Goal: Task Accomplishment & Management: Use online tool/utility

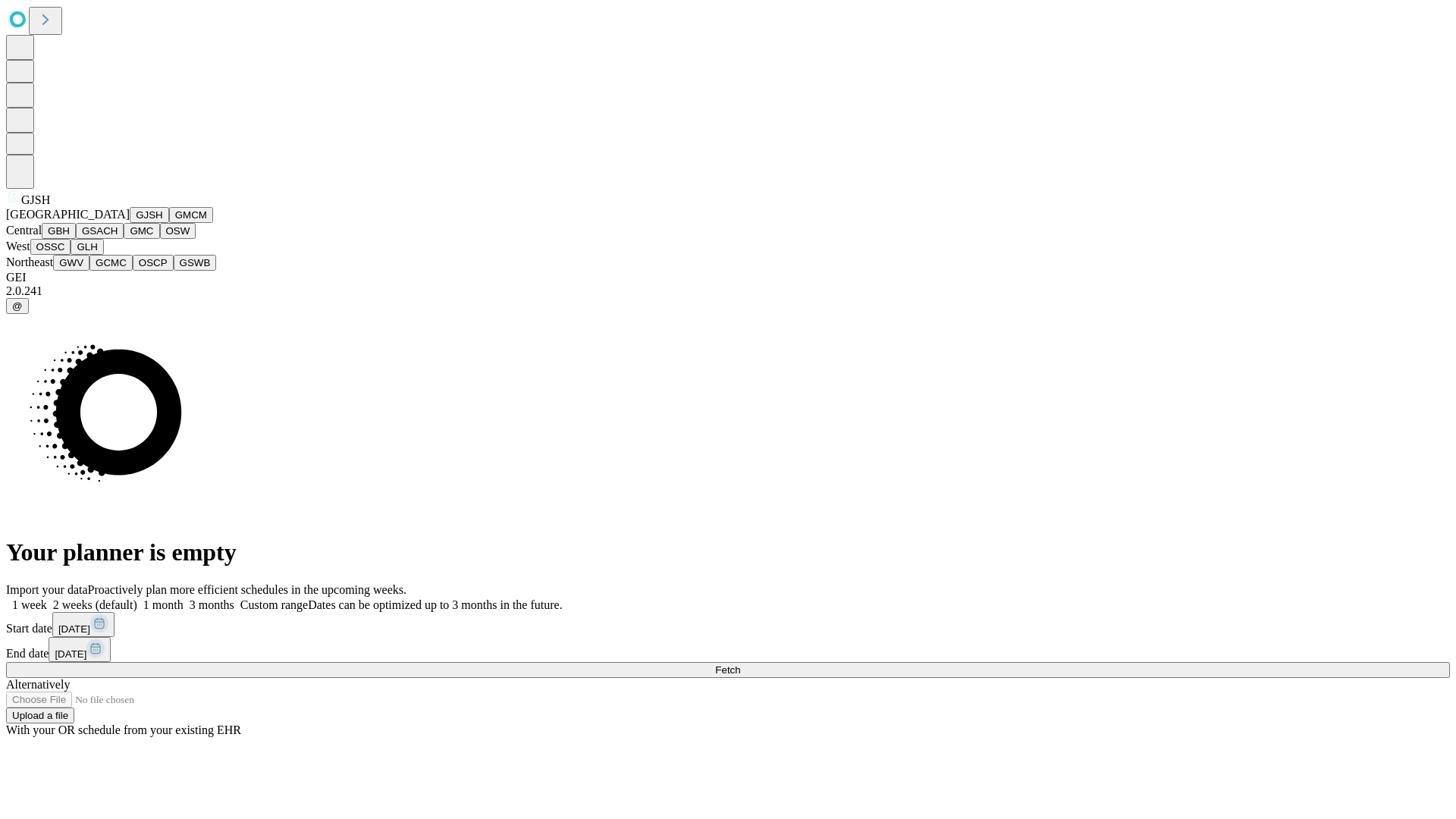
click at [129, 223] on button "GJSH" at bounding box center [149, 215] width 39 height 16
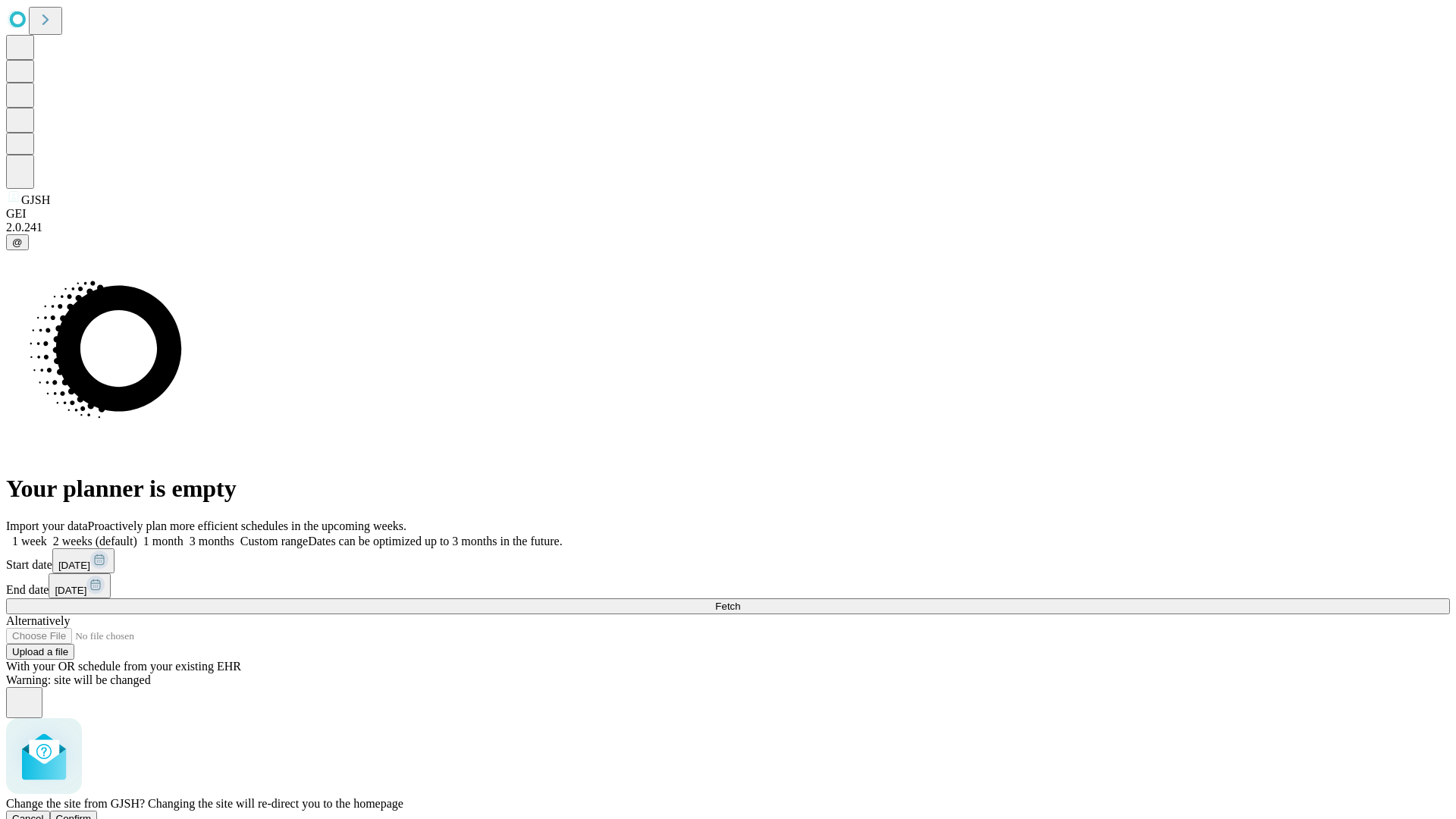
click at [92, 813] on span "Confirm" at bounding box center [74, 818] width 36 height 12
click at [184, 534] on label "1 month" at bounding box center [161, 541] width 46 height 12
click at [740, 600] on span "Fetch" at bounding box center [727, 606] width 25 height 12
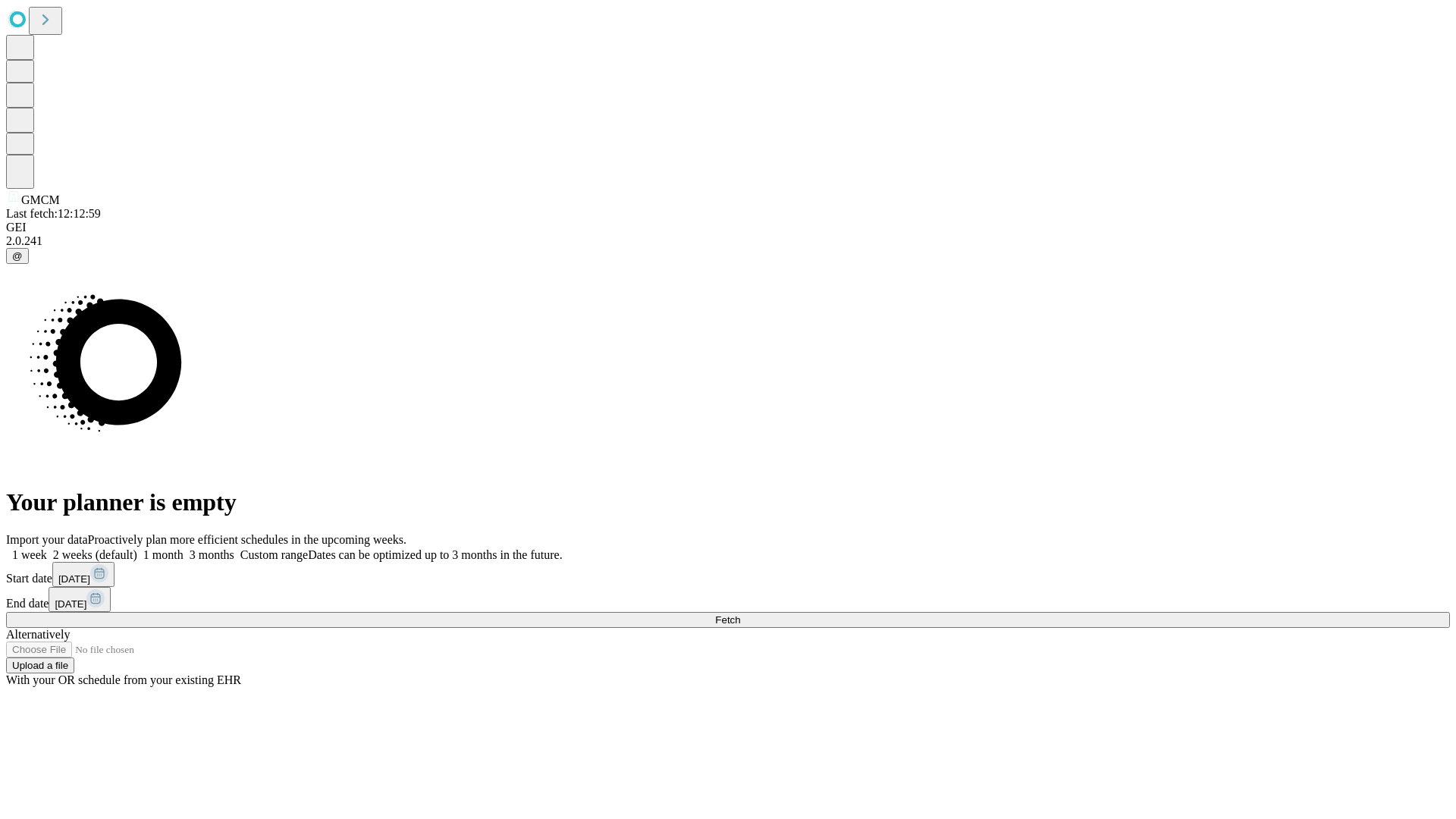
click at [184, 549] on label "1 month" at bounding box center [161, 555] width 46 height 12
click at [740, 614] on span "Fetch" at bounding box center [727, 619] width 25 height 12
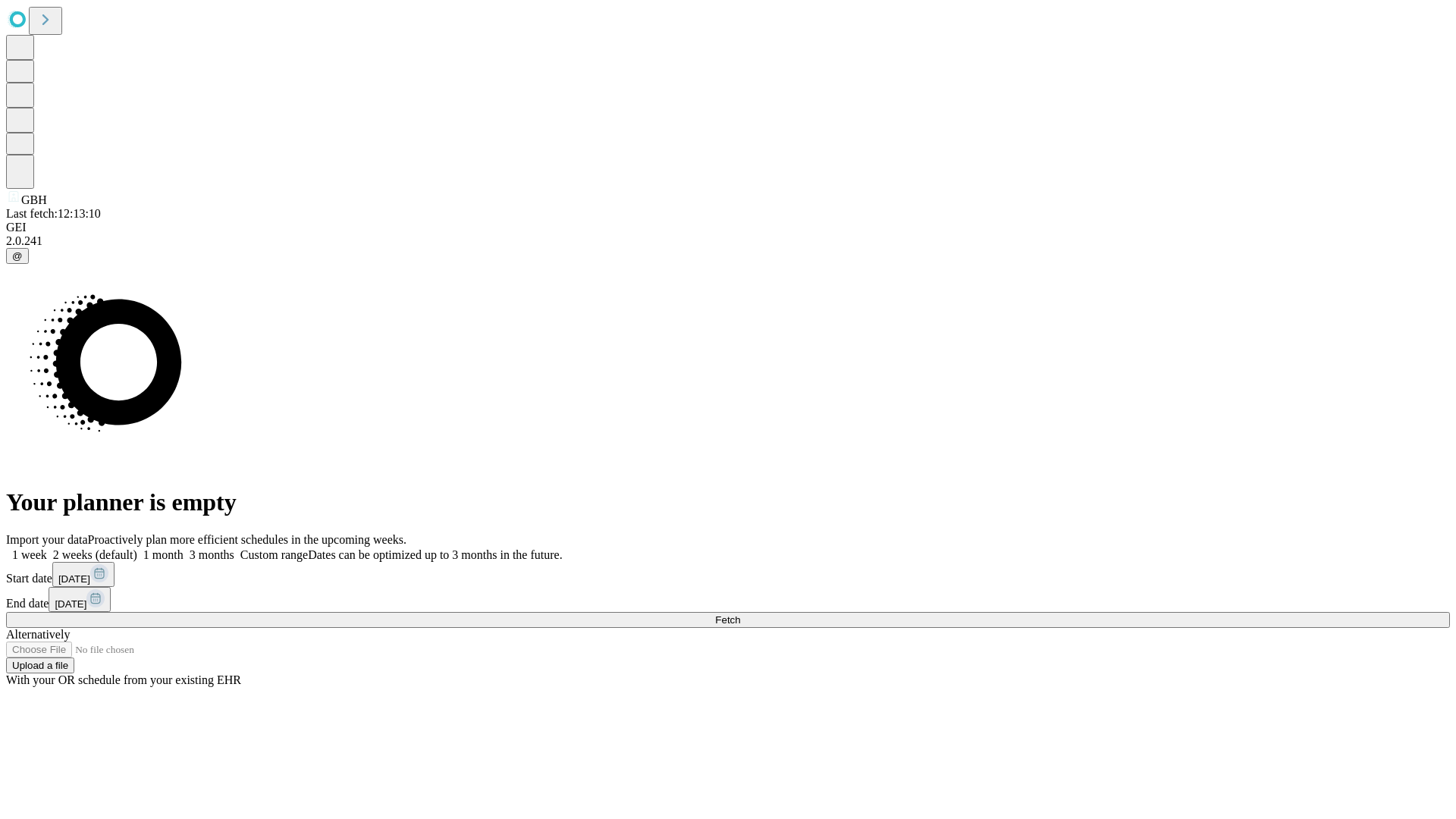
click at [184, 549] on label "1 month" at bounding box center [161, 555] width 46 height 12
click at [740, 614] on span "Fetch" at bounding box center [727, 619] width 25 height 12
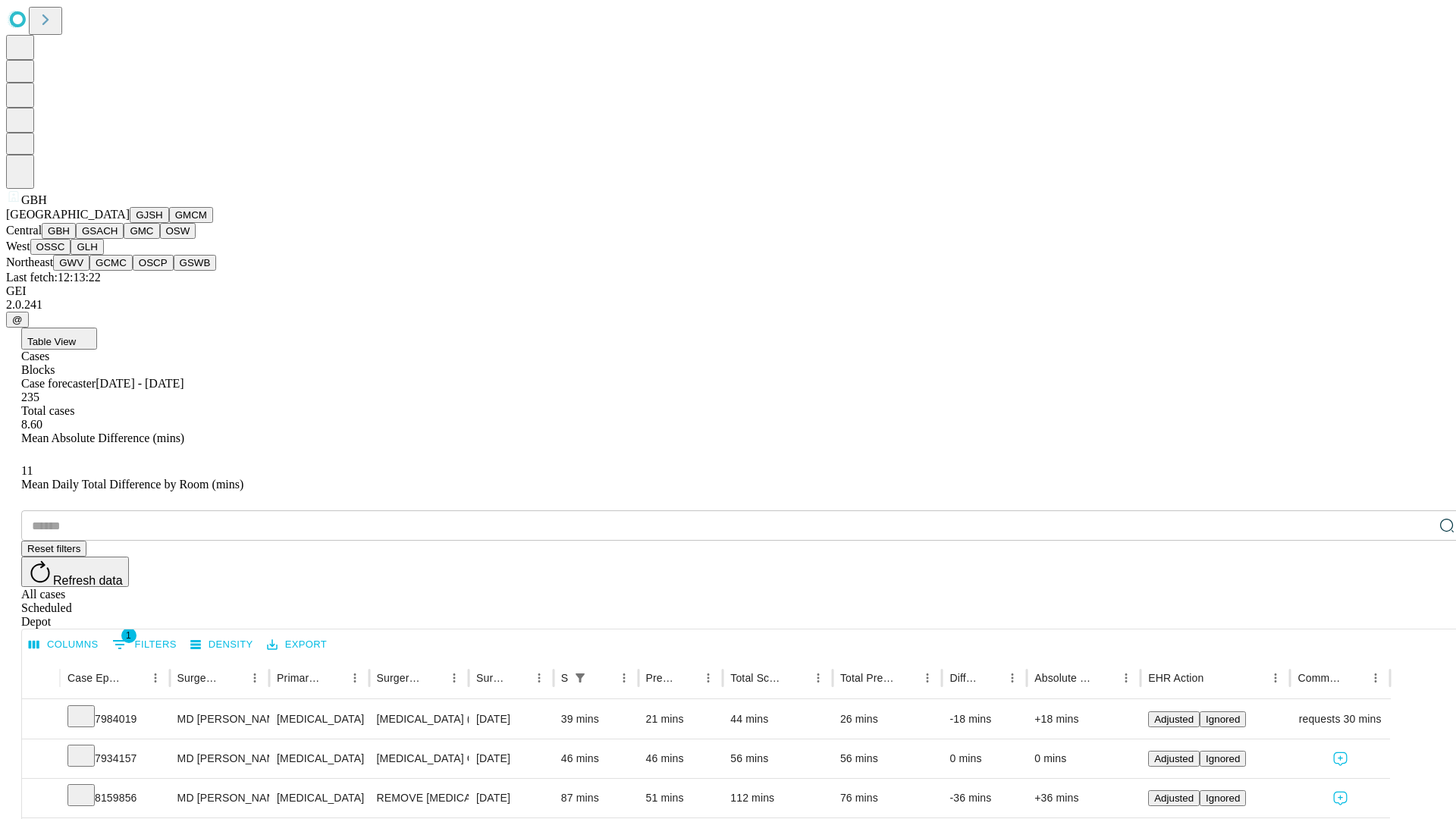
click at [118, 239] on button "GSACH" at bounding box center [100, 231] width 48 height 16
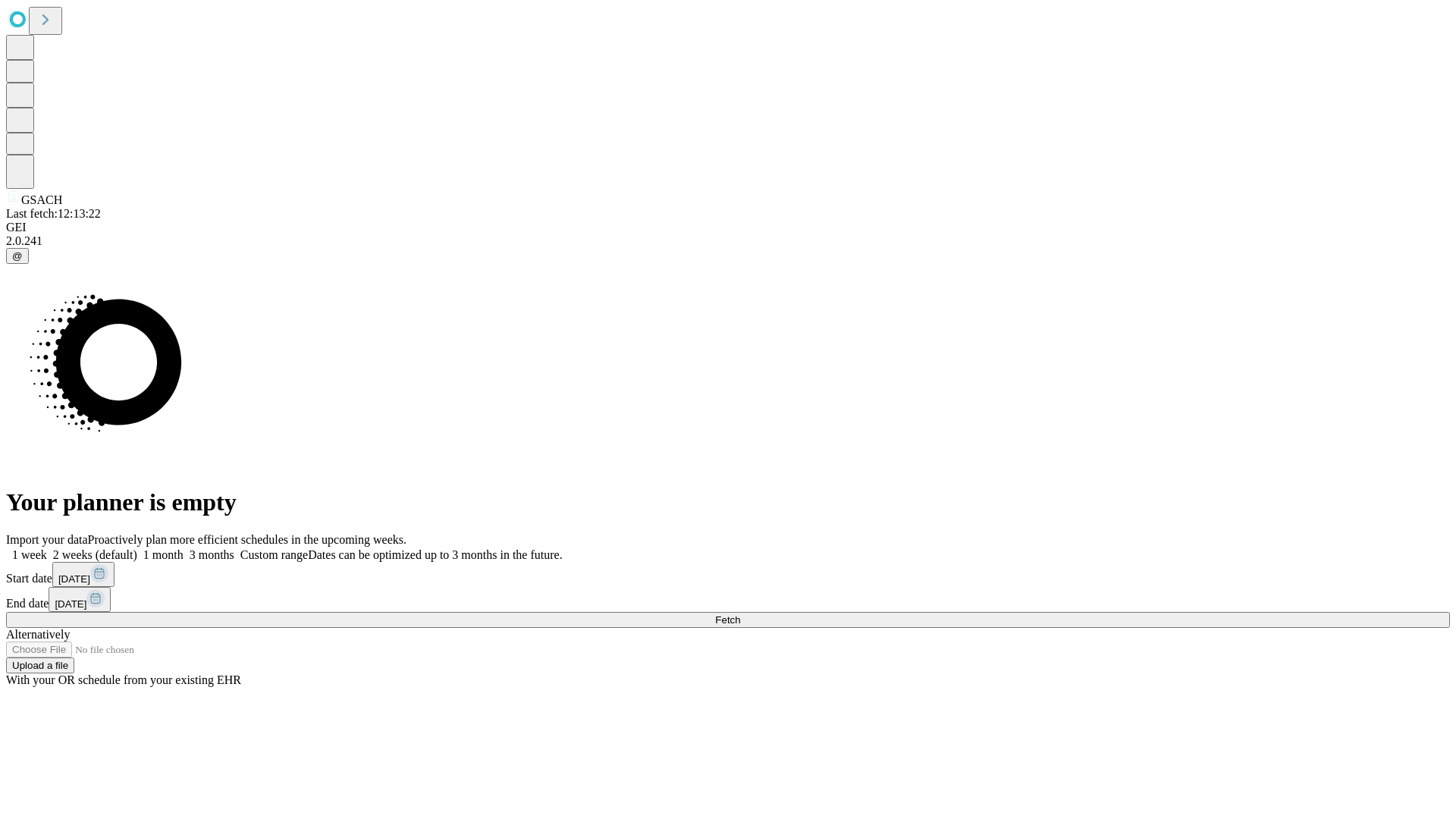
click at [740, 614] on span "Fetch" at bounding box center [727, 619] width 25 height 12
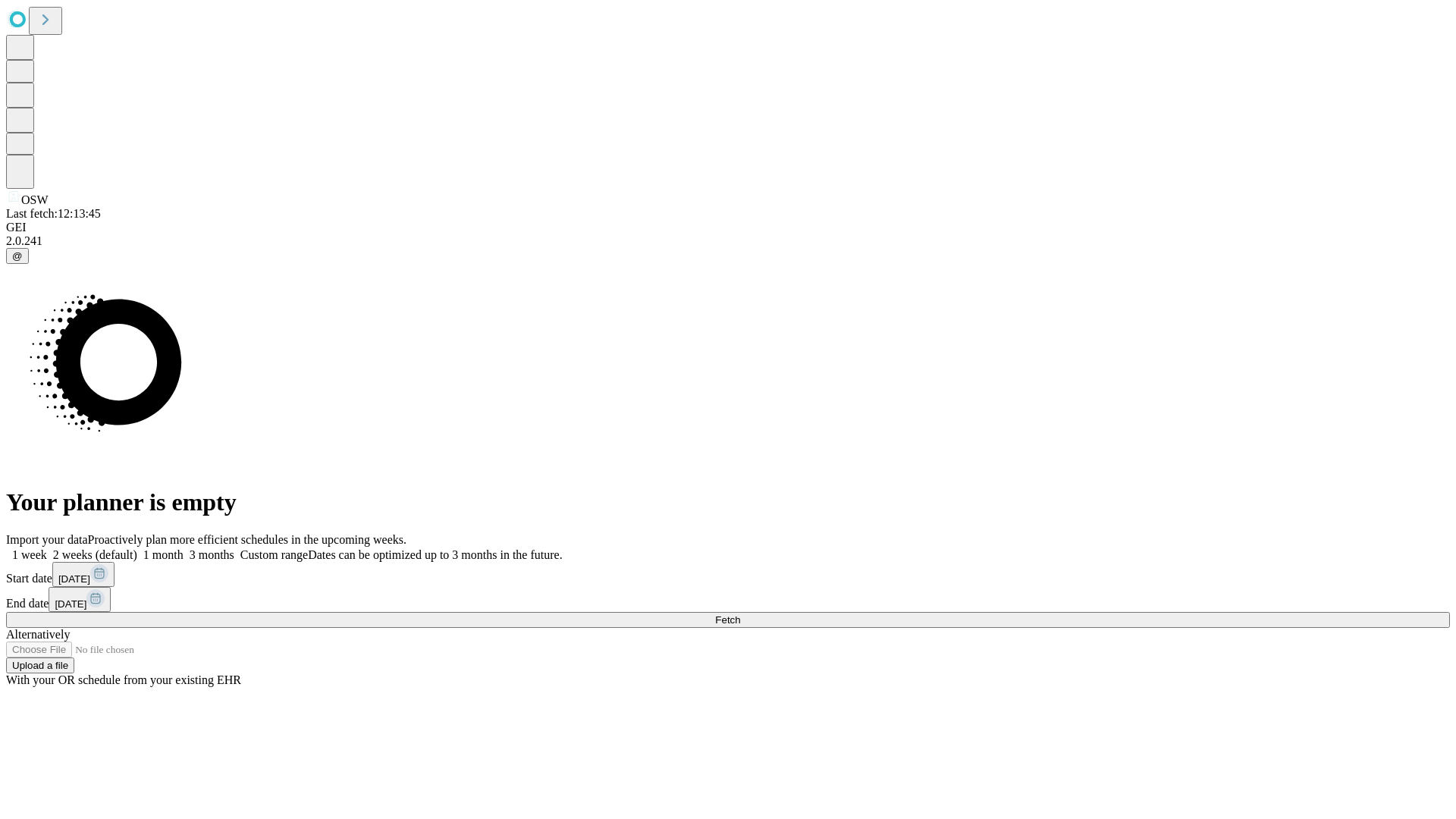
click at [184, 549] on label "1 month" at bounding box center [161, 555] width 46 height 12
click at [740, 614] on span "Fetch" at bounding box center [727, 619] width 25 height 12
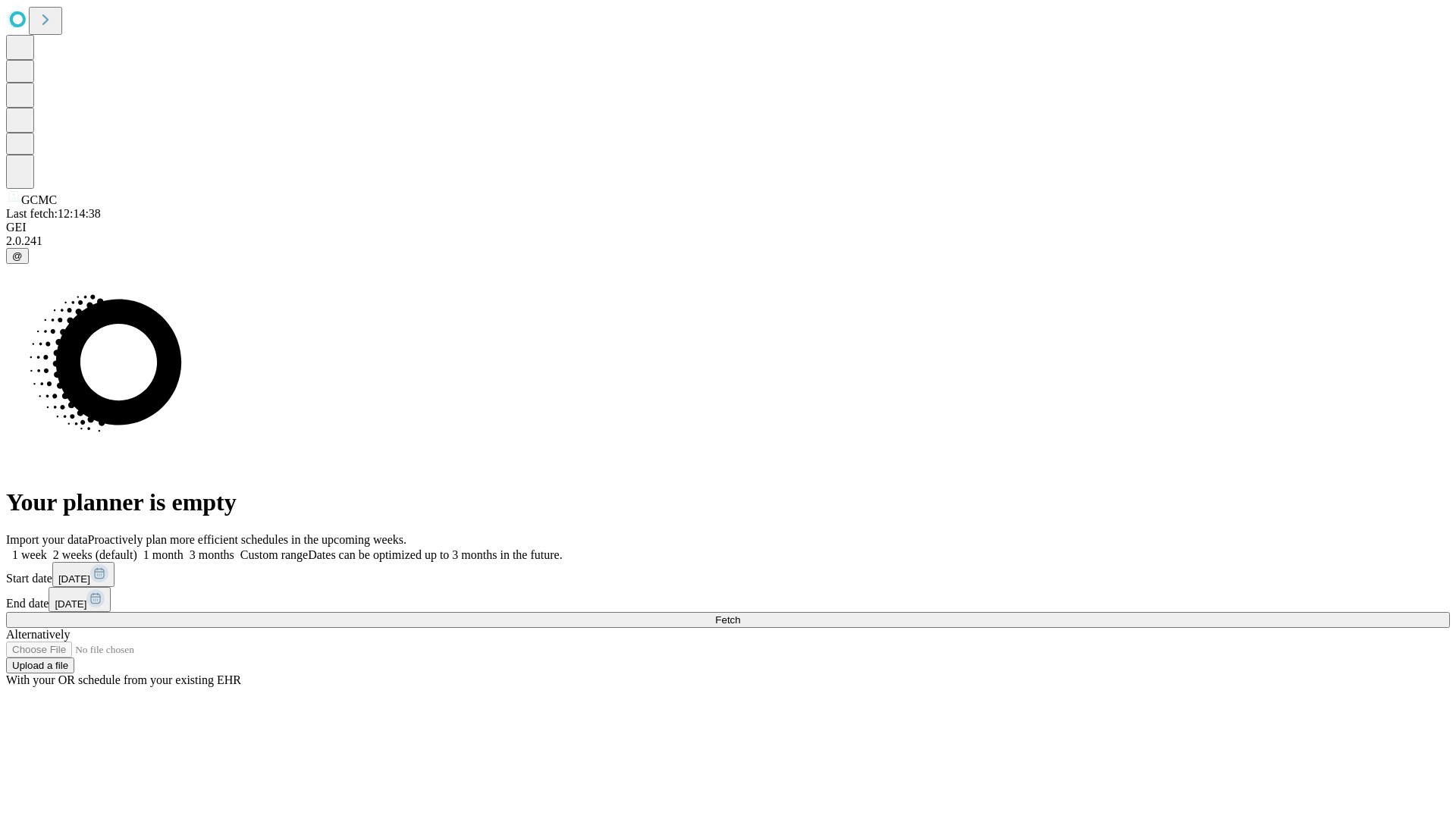
click at [184, 549] on label "1 month" at bounding box center [161, 555] width 46 height 12
click at [740, 614] on span "Fetch" at bounding box center [727, 619] width 25 height 12
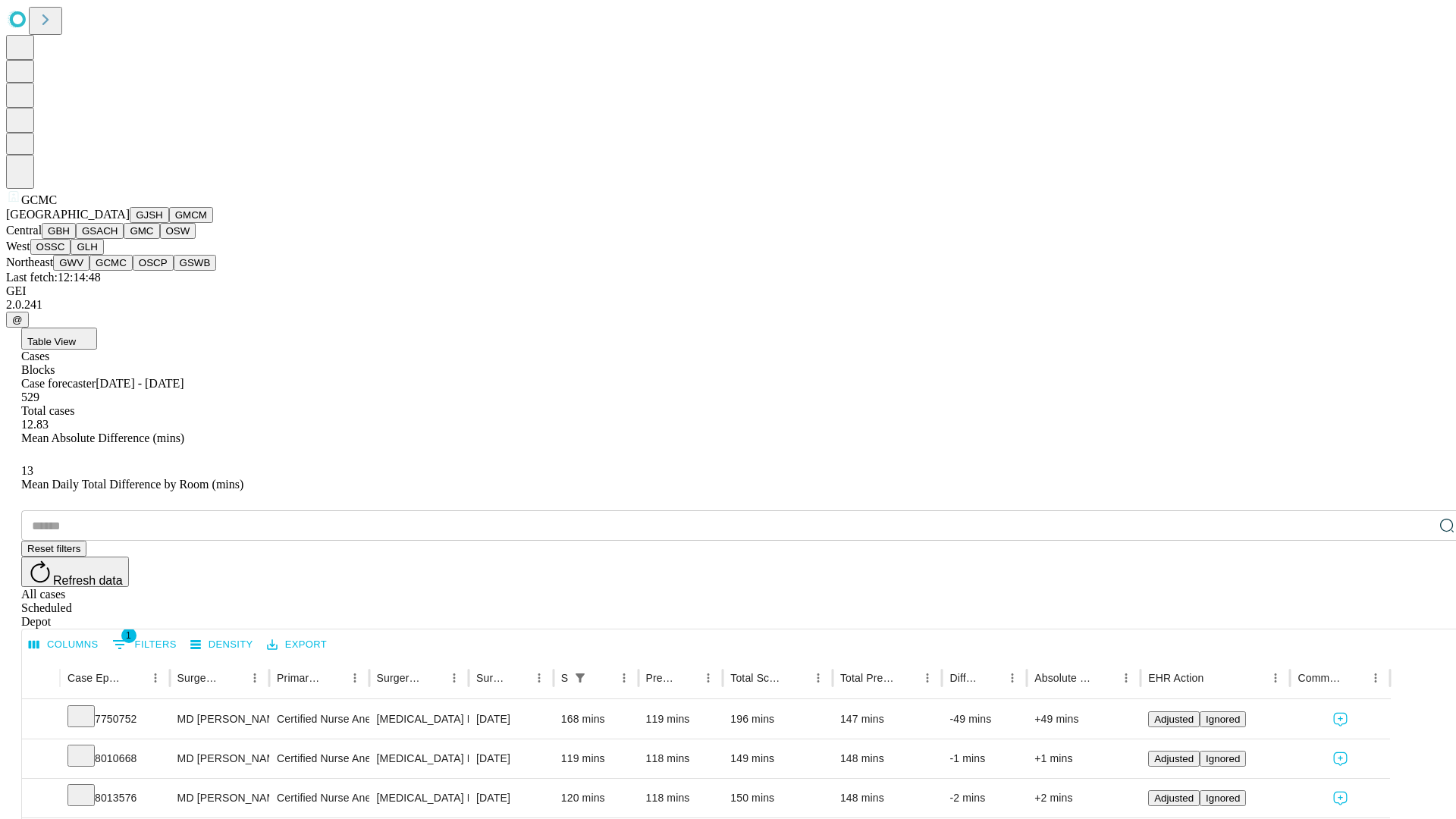
click at [133, 270] on button "OSCP" at bounding box center [153, 263] width 41 height 16
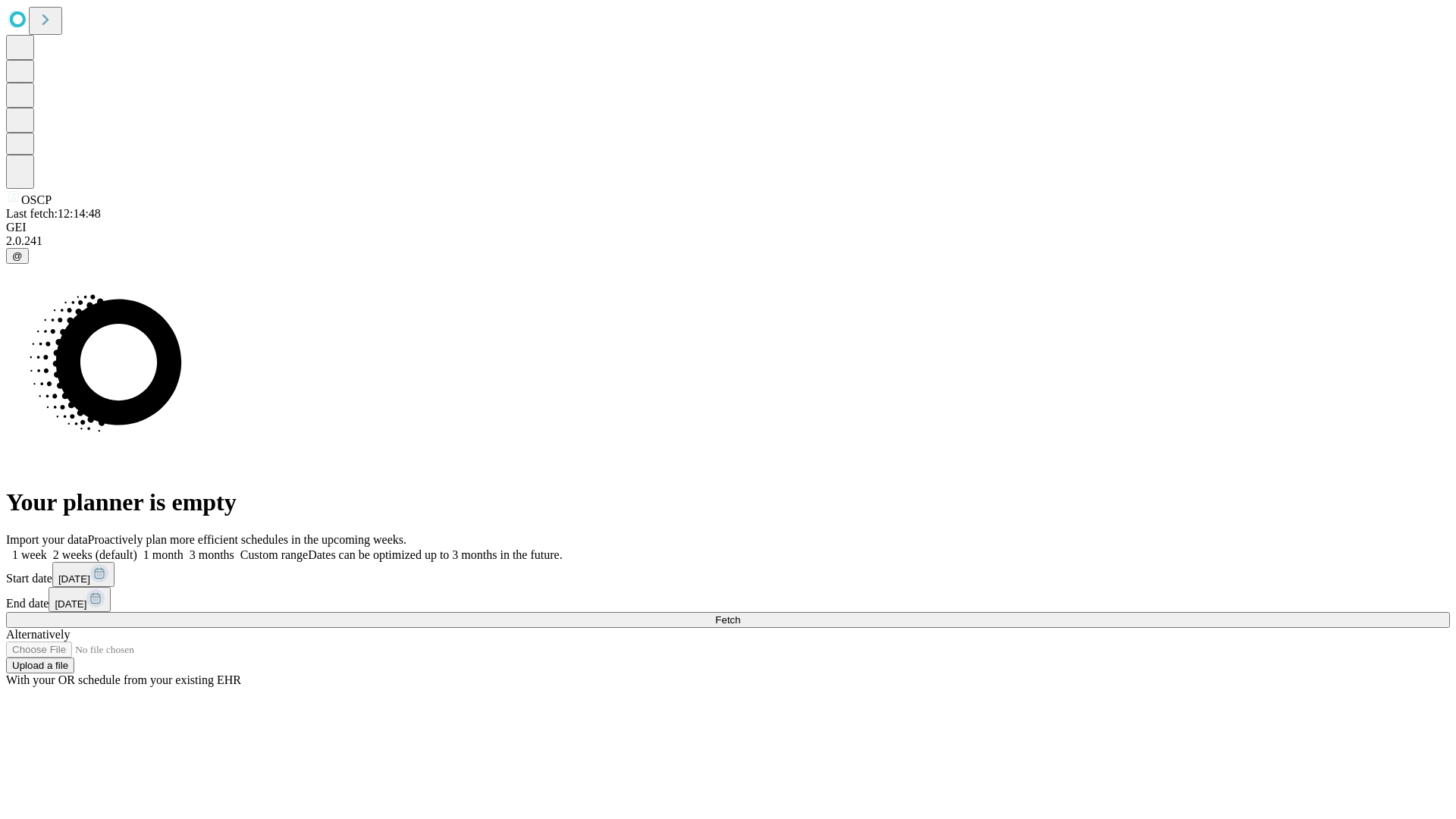
click at [740, 614] on span "Fetch" at bounding box center [727, 619] width 25 height 12
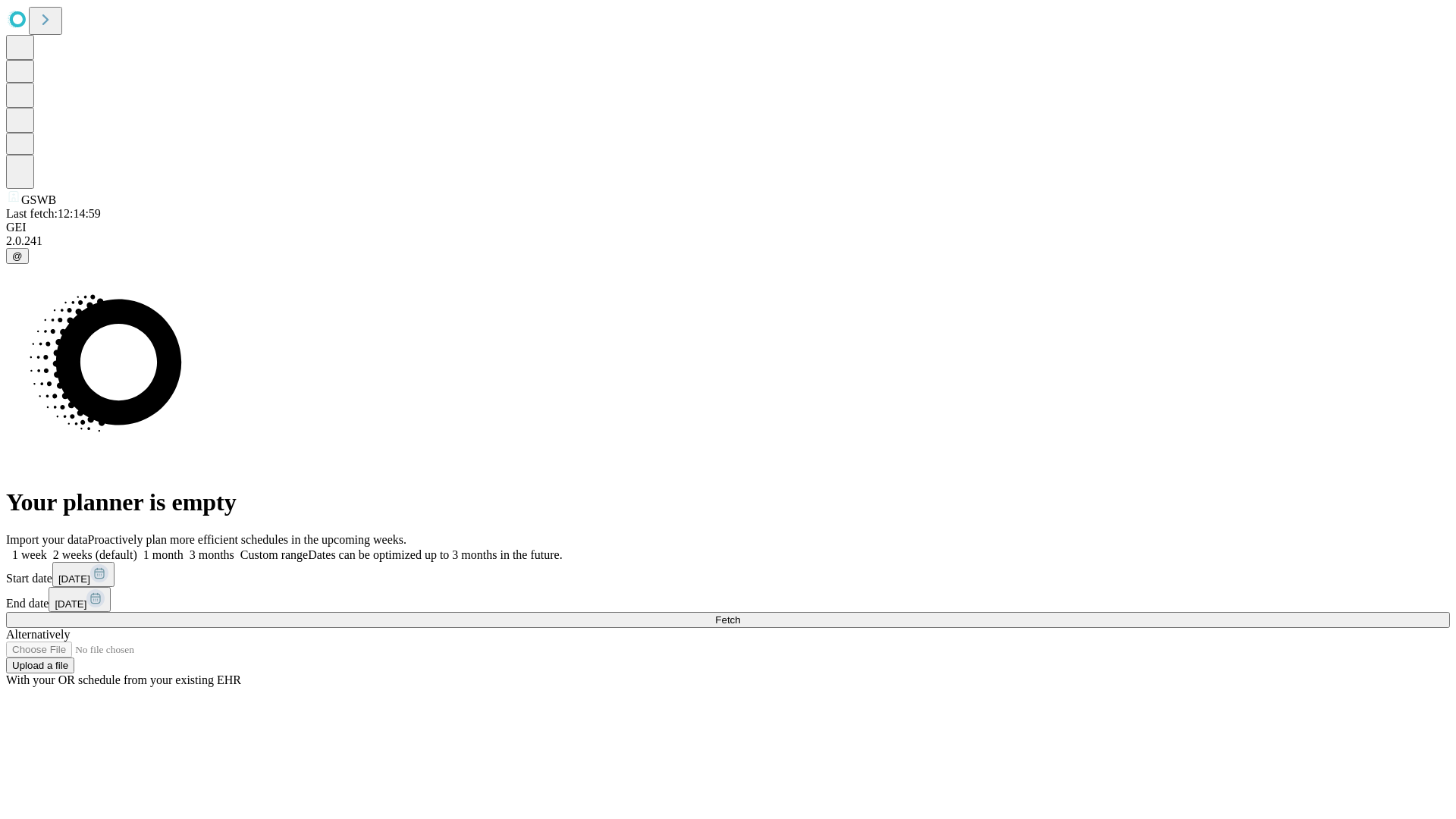
click at [740, 614] on span "Fetch" at bounding box center [727, 619] width 25 height 12
